Goal: Information Seeking & Learning: Learn about a topic

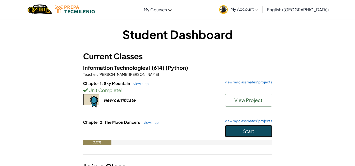
click at [264, 128] on button "Start" at bounding box center [248, 131] width 47 height 12
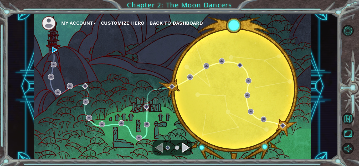
click at [160, 149] on div "Navigate to the previous page" at bounding box center [159, 148] width 8 height 11
click at [184, 146] on div "Navigate to the next page" at bounding box center [186, 148] width 8 height 11
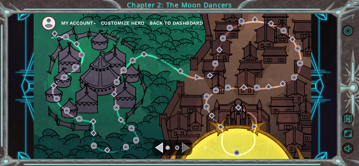
click at [158, 146] on div "Navigate to the previous page" at bounding box center [159, 148] width 8 height 11
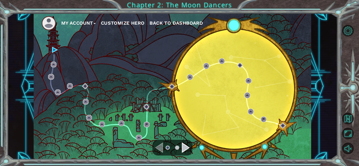
click at [180, 145] on ul at bounding box center [172, 148] width 19 height 11
click at [183, 145] on div "Navigate to the next page" at bounding box center [186, 148] width 8 height 11
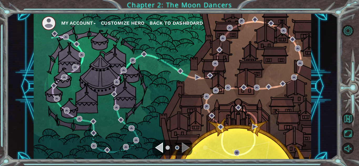
click at [164, 148] on ul at bounding box center [172, 148] width 19 height 11
click at [156, 147] on div "Navigate to the previous page" at bounding box center [159, 148] width 8 height 11
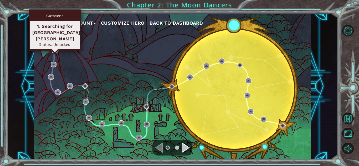
drag, startPoint x: 54, startPoint y: 50, endPoint x: 57, endPoint y: 51, distance: 3.1
click at [54, 50] on img at bounding box center [55, 50] width 6 height 6
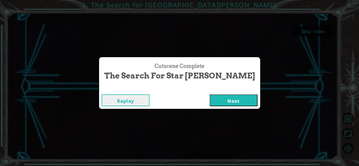
click at [211, 103] on button "Next" at bounding box center [234, 101] width 48 height 12
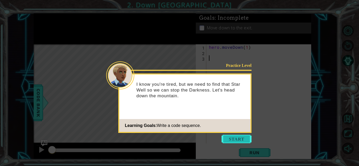
click at [236, 137] on button "Start" at bounding box center [237, 139] width 30 height 8
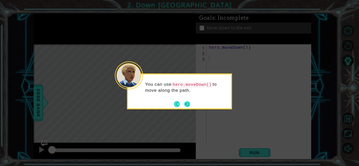
click at [187, 104] on button "Next" at bounding box center [187, 105] width 6 height 6
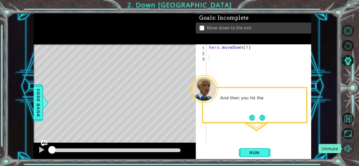
click at [345, 145] on button "Unmute" at bounding box center [348, 149] width 12 height 12
click at [261, 117] on button "Next" at bounding box center [263, 118] width 6 height 6
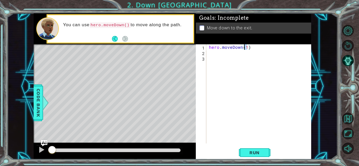
click at [245, 47] on div "hero . moveDown ( 1 )" at bounding box center [260, 99] width 105 height 110
click at [258, 151] on span "Run" at bounding box center [254, 152] width 21 height 5
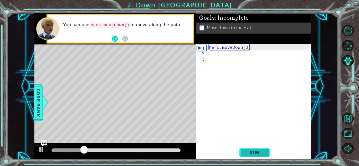
type textarea "hero.moveDown(3)"
click at [257, 154] on span "Run" at bounding box center [254, 152] width 21 height 5
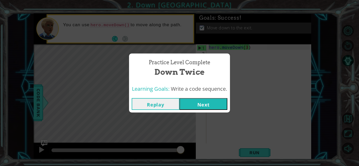
click at [195, 108] on button "Next" at bounding box center [204, 104] width 48 height 12
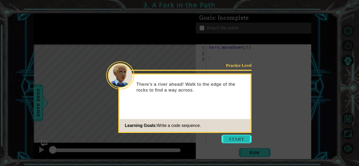
click at [248, 140] on button "Start" at bounding box center [237, 139] width 30 height 8
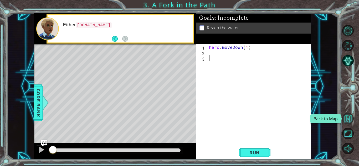
click at [351, 118] on button "Back to Map" at bounding box center [348, 119] width 12 height 12
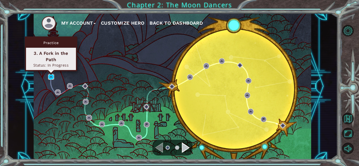
click at [50, 77] on img at bounding box center [51, 77] width 6 height 6
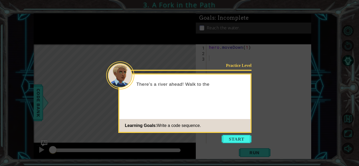
click at [245, 59] on icon at bounding box center [179, 83] width 359 height 166
click at [242, 64] on div "Practice Level" at bounding box center [234, 66] width 33 height 6
click at [259, 126] on icon at bounding box center [179, 83] width 359 height 166
click at [230, 140] on button "Start" at bounding box center [237, 139] width 30 height 8
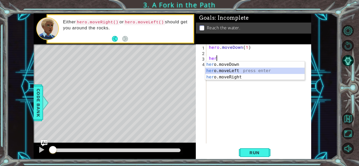
type textarea "hero.moveLeft(1)"
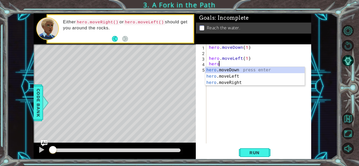
scroll to position [0, 0]
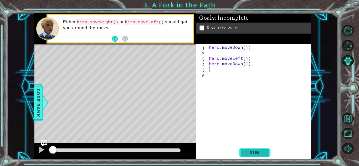
type textarea "hero.moveDown(1)"
click at [268, 152] on button "Run" at bounding box center [255, 153] width 32 height 12
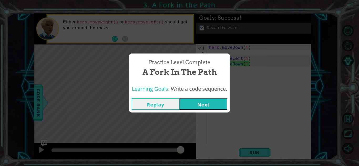
click at [200, 102] on button "Next" at bounding box center [204, 104] width 48 height 12
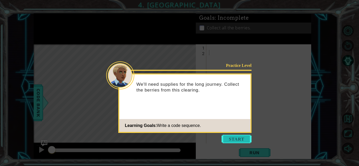
click at [236, 137] on button "Start" at bounding box center [237, 139] width 30 height 8
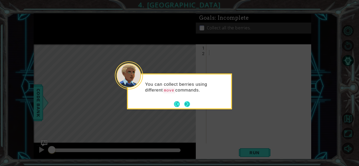
click at [190, 105] on button "Next" at bounding box center [187, 105] width 6 height 6
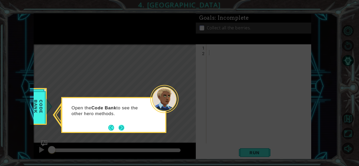
click at [120, 125] on button "Next" at bounding box center [122, 128] width 6 height 6
click at [119, 128] on button "Next" at bounding box center [122, 128] width 6 height 6
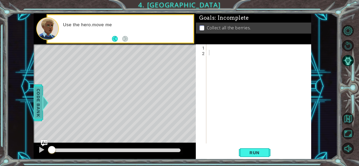
click at [38, 102] on span "Code Bank" at bounding box center [38, 103] width 8 height 32
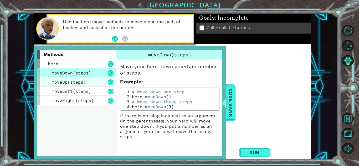
click at [81, 81] on span "moveUp(steps)" at bounding box center [69, 82] width 34 height 6
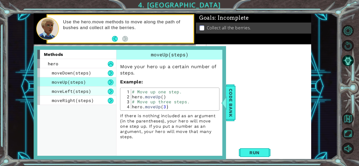
click at [84, 88] on div "moveLeft(steps)" at bounding box center [76, 91] width 79 height 9
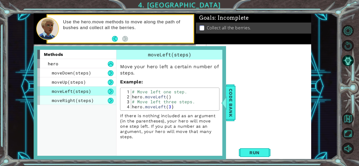
click at [84, 98] on div "moveRight(steps)" at bounding box center [76, 100] width 79 height 9
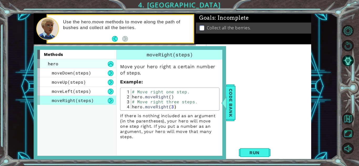
click at [75, 63] on div "hero" at bounding box center [76, 63] width 79 height 9
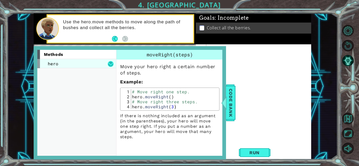
click at [110, 64] on button at bounding box center [111, 64] width 6 height 6
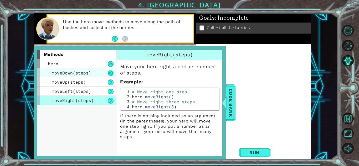
click at [110, 73] on button at bounding box center [111, 73] width 6 height 6
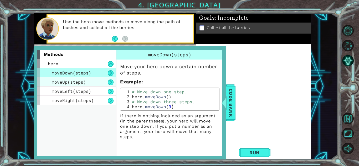
click at [114, 84] on div "moveUp(steps)" at bounding box center [76, 82] width 79 height 9
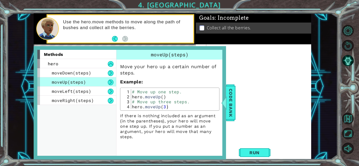
click at [111, 84] on button at bounding box center [111, 83] width 6 height 6
click at [109, 89] on div "moveLeft(steps)" at bounding box center [76, 91] width 79 height 9
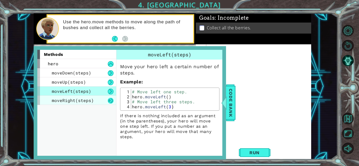
click at [109, 102] on button at bounding box center [111, 101] width 6 height 6
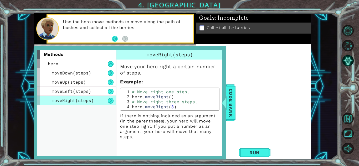
click at [115, 41] on button "Back" at bounding box center [117, 39] width 10 height 6
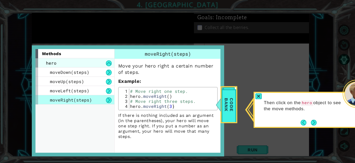
click at [89, 64] on div "hero" at bounding box center [75, 62] width 79 height 9
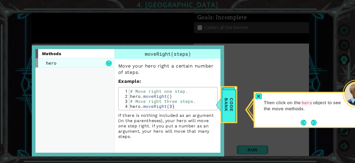
click at [103, 64] on div "hero" at bounding box center [75, 62] width 79 height 9
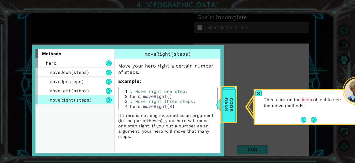
click at [216, 34] on icon at bounding box center [179, 83] width 359 height 166
click at [258, 93] on div at bounding box center [259, 93] width 6 height 6
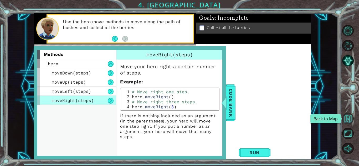
click at [348, 120] on button "Back to Map" at bounding box center [348, 119] width 12 height 12
